Goal: Information Seeking & Learning: Check status

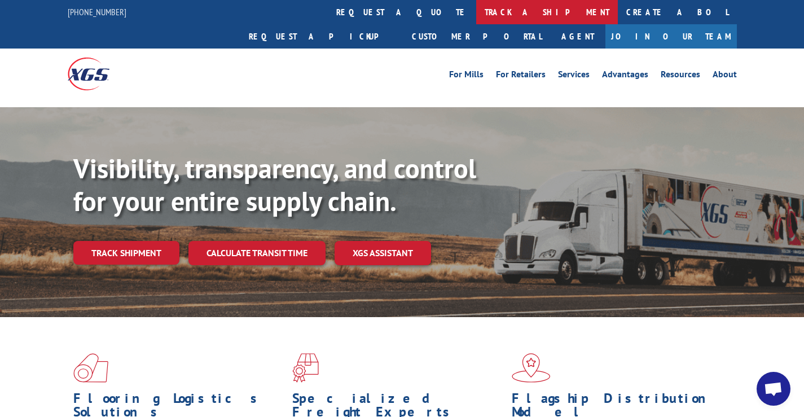
click at [476, 10] on link "track a shipment" at bounding box center [547, 12] width 142 height 24
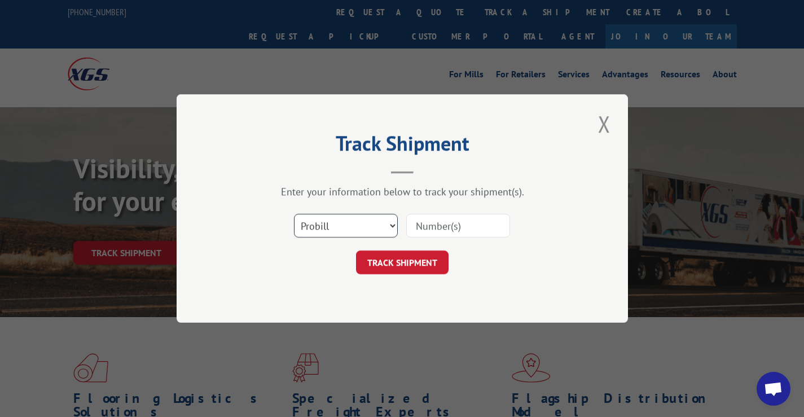
click at [391, 220] on select "Select category... Probill BOL PO" at bounding box center [346, 226] width 104 height 24
select select "bol"
click at [294, 214] on select "Select category... Probill BOL PO" at bounding box center [346, 226] width 104 height 24
click at [448, 232] on input at bounding box center [458, 226] width 104 height 24
type input "5111758"
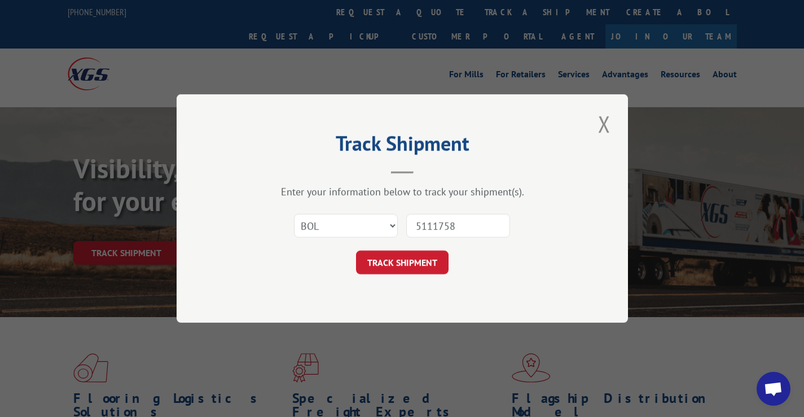
click button "TRACK SHIPMENT" at bounding box center [402, 263] width 93 height 24
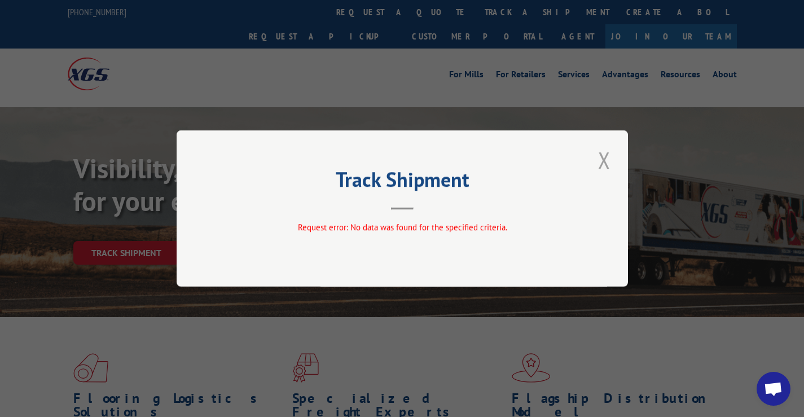
click at [610, 157] on button "Close modal" at bounding box center [604, 159] width 19 height 31
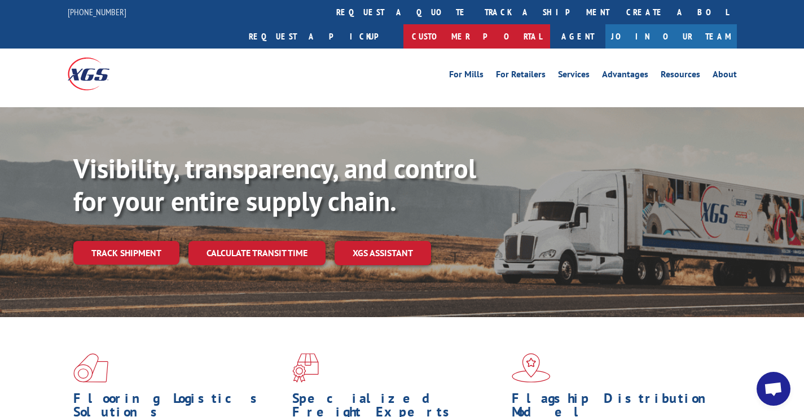
click at [550, 24] on link "Customer Portal" at bounding box center [477, 36] width 147 height 24
